Goal: Check status

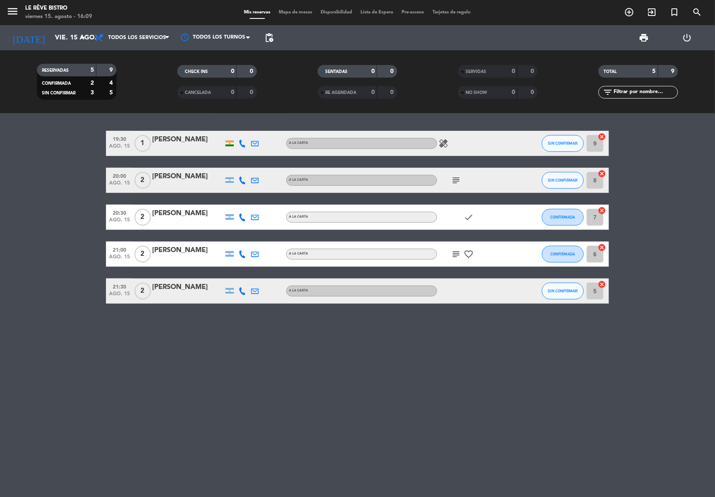
click at [442, 141] on icon "healing" at bounding box center [444, 143] width 10 height 10
click at [457, 182] on icon "subject" at bounding box center [456, 180] width 10 height 10
click at [470, 215] on icon "check" at bounding box center [469, 217] width 10 height 10
click at [459, 254] on icon "subject" at bounding box center [456, 254] width 10 height 10
click at [378, 382] on div "19:30 [DATE] 1 [PERSON_NAME] A LA CARTA healing SIN CONFIRMAR 9 cancel 20:00 [D…" at bounding box center [357, 305] width 715 height 384
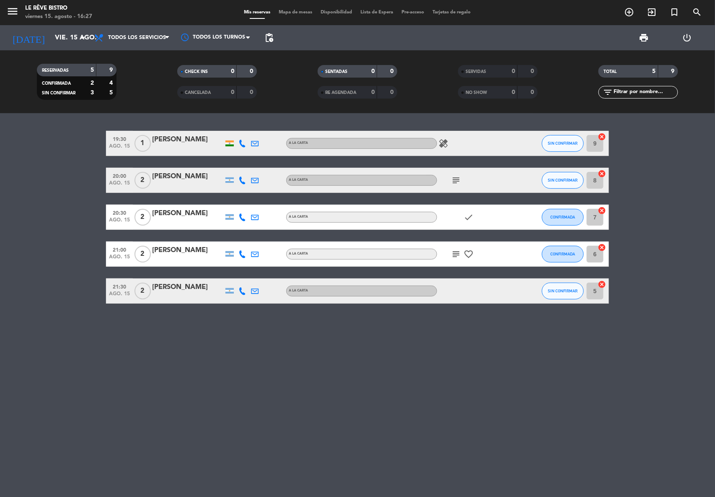
click at [453, 178] on icon "subject" at bounding box center [456, 180] width 10 height 10
click at [424, 364] on div "19:30 [DATE] 1 [PERSON_NAME] A LA CARTA healing SIN CONFIRMAR 9 cancel 20:00 [D…" at bounding box center [357, 305] width 715 height 384
click at [455, 255] on icon "subject" at bounding box center [456, 254] width 10 height 10
click at [455, 183] on icon "subject" at bounding box center [456, 180] width 10 height 10
click at [567, 370] on div "19:30 [DATE] 1 [PERSON_NAME] A LA CARTA healing SIN CONFIRMAR 9 cancel 20:00 [D…" at bounding box center [357, 305] width 715 height 384
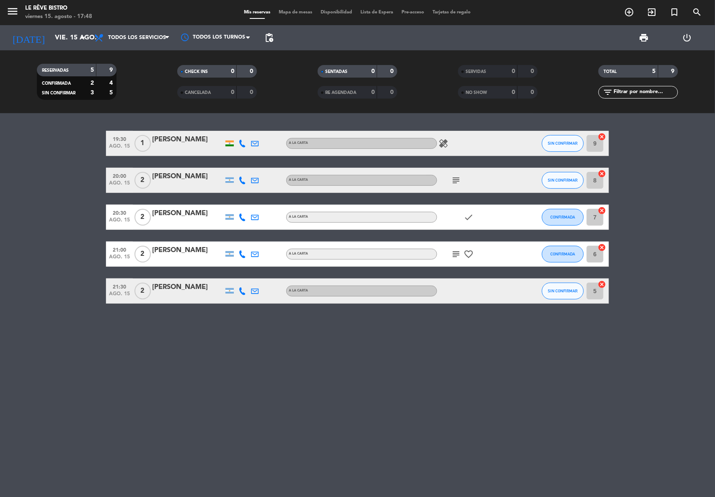
click at [443, 143] on icon "healing" at bounding box center [444, 143] width 10 height 10
drag, startPoint x: 643, startPoint y: 34, endPoint x: 641, endPoint y: 44, distance: 10.8
click at [643, 34] on span "print" at bounding box center [644, 38] width 10 height 10
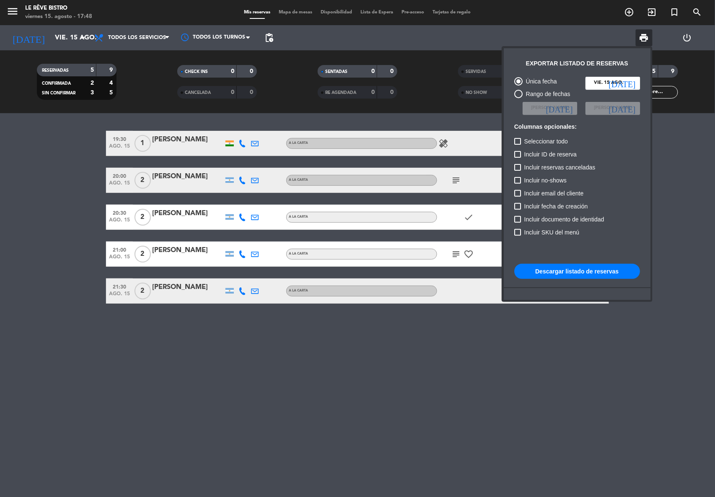
click at [584, 269] on button "Descargar listado de reservas" at bounding box center [577, 271] width 126 height 15
drag, startPoint x: 690, startPoint y: 190, endPoint x: 677, endPoint y: 208, distance: 22.5
click at [695, 196] on div at bounding box center [357, 248] width 715 height 497
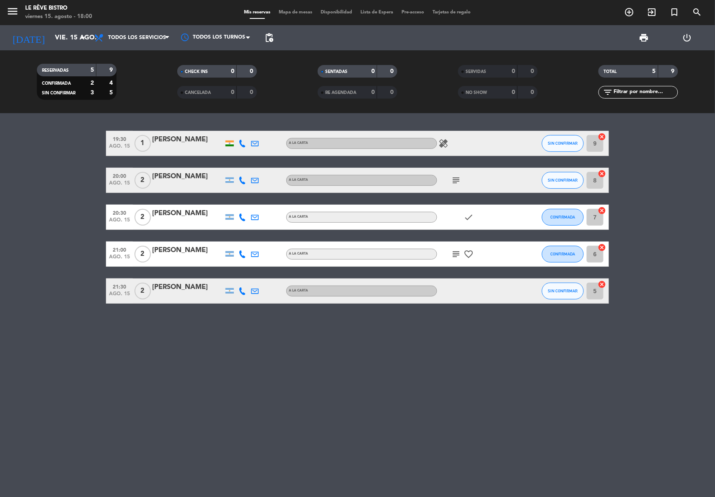
click at [445, 142] on icon "healing" at bounding box center [444, 143] width 10 height 10
click at [458, 178] on icon "subject" at bounding box center [456, 180] width 10 height 10
click at [455, 250] on icon "subject" at bounding box center [456, 254] width 10 height 10
click at [445, 322] on div "19:30 [DATE] 1 [PERSON_NAME] A LA CARTA healing SIN CONFIRMAR 9 cancel 20:00 [D…" at bounding box center [357, 305] width 715 height 384
